Goal: Information Seeking & Learning: Learn about a topic

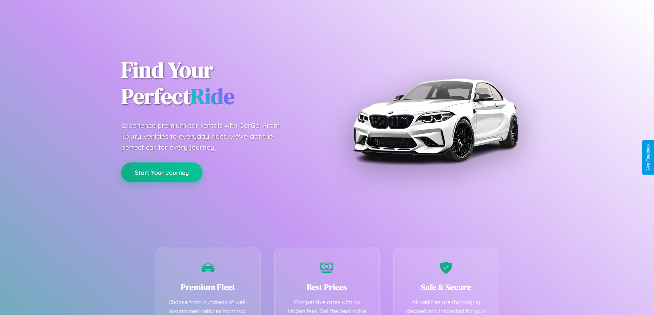
click at [162, 173] on button "Start Your Journey" at bounding box center [161, 173] width 81 height 20
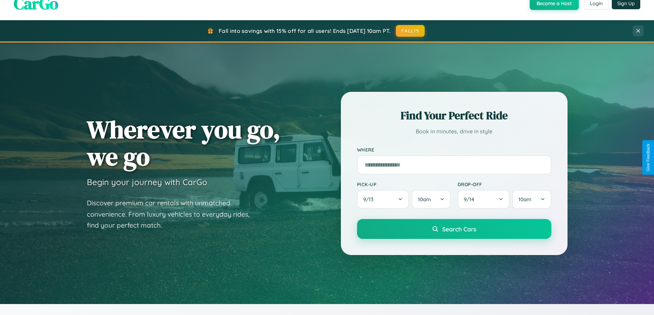
scroll to position [1320, 0]
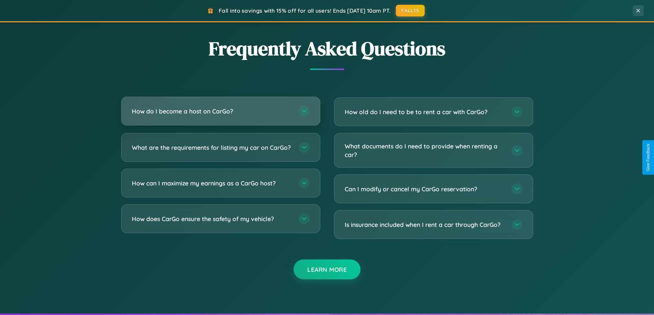
click at [220, 111] on h3 "How do I become a host on CarGo?" at bounding box center [212, 111] width 160 height 9
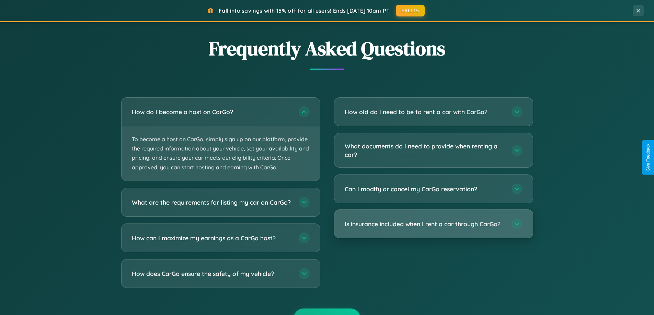
click at [433, 224] on h3 "Is insurance included when I rent a car through CarGo?" at bounding box center [424, 224] width 160 height 9
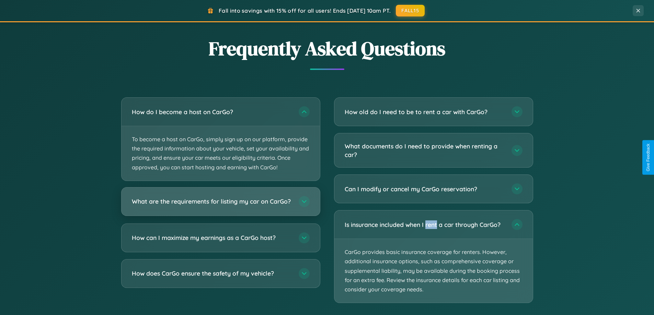
click at [220, 205] on h3 "What are the requirements for listing my car on CarGo?" at bounding box center [212, 201] width 160 height 9
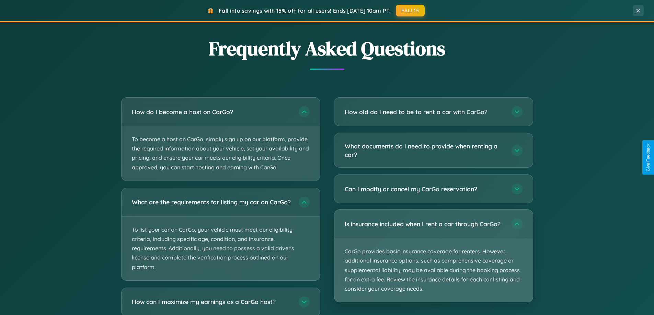
click at [433, 257] on p "CarGo provides basic insurance coverage for renters. However, additional insura…" at bounding box center [433, 270] width 198 height 64
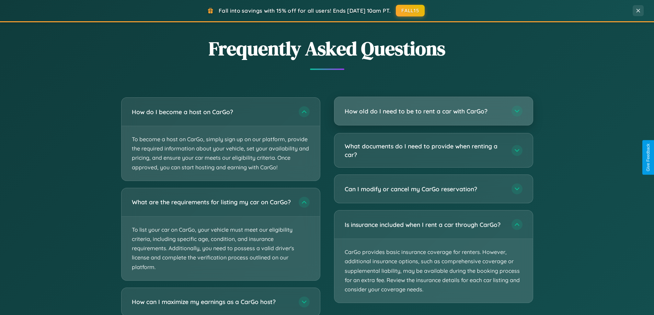
click at [433, 111] on h3 "How old do I need to be to rent a car with CarGo?" at bounding box center [424, 111] width 160 height 9
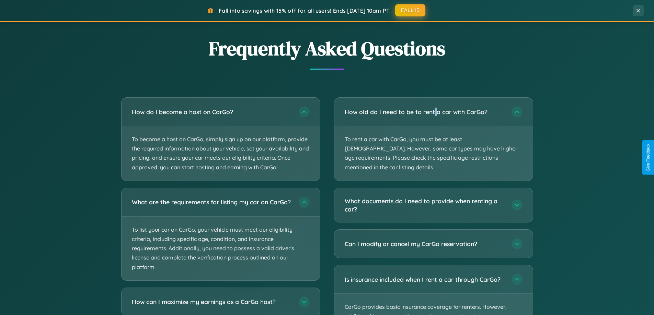
click at [410, 10] on button "FALL15" at bounding box center [410, 10] width 30 height 12
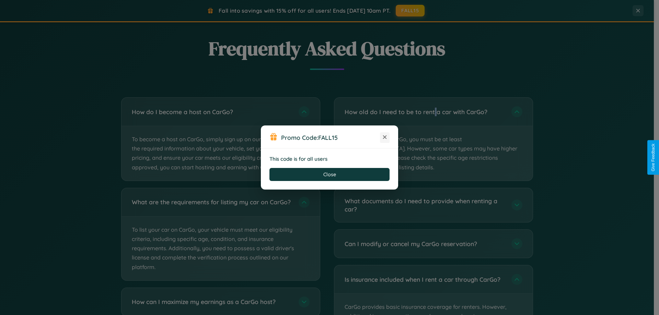
click at [385, 138] on icon at bounding box center [384, 137] width 7 height 7
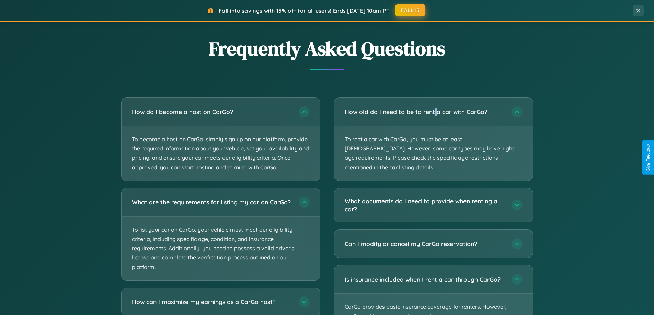
click at [410, 10] on button "FALL15" at bounding box center [410, 10] width 30 height 12
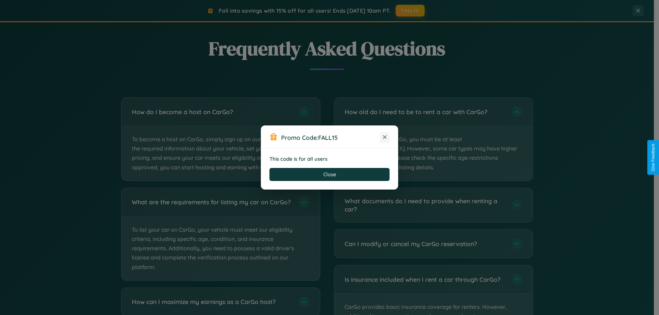
click at [385, 138] on icon at bounding box center [384, 137] width 7 height 7
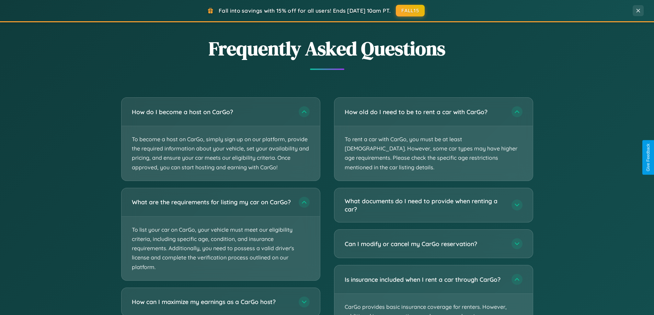
scroll to position [1102, 0]
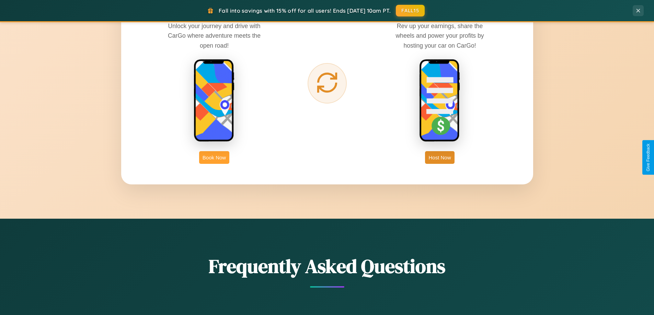
click at [214, 157] on button "Book Now" at bounding box center [214, 157] width 30 height 13
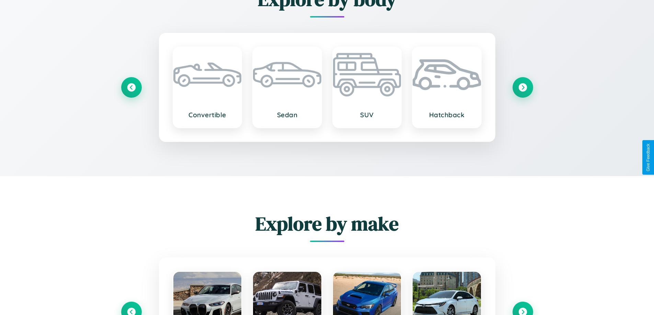
scroll to position [93, 0]
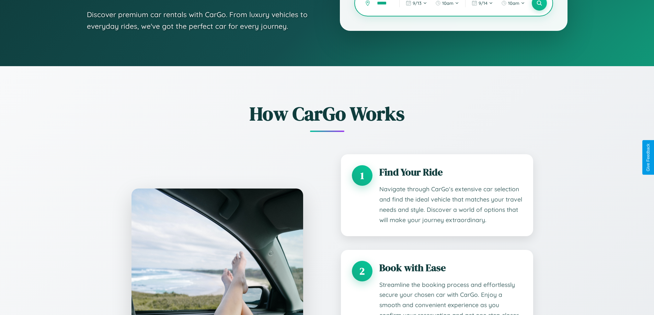
type input "******"
